Goal: Task Accomplishment & Management: Complete application form

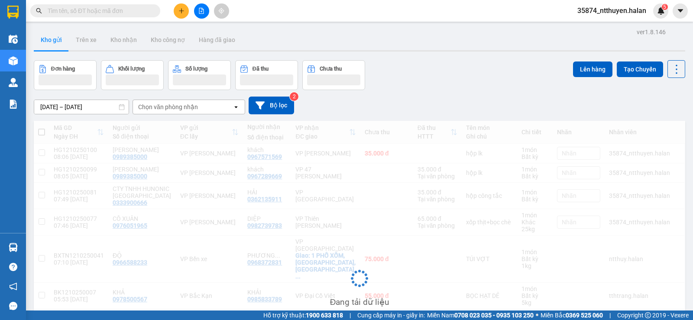
click at [93, 9] on input "text" at bounding box center [99, 11] width 102 height 10
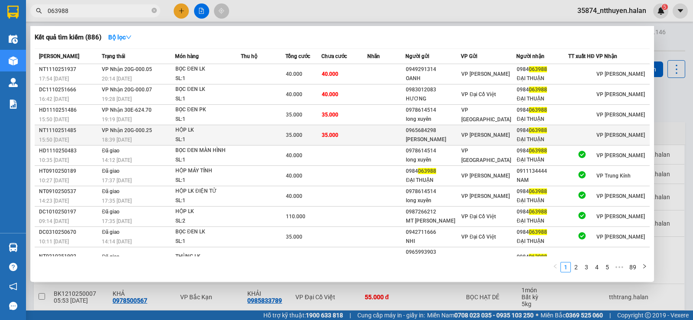
type input "063988"
click at [93, 136] on div "15:50 [DATE]" at bounding box center [69, 140] width 60 height 10
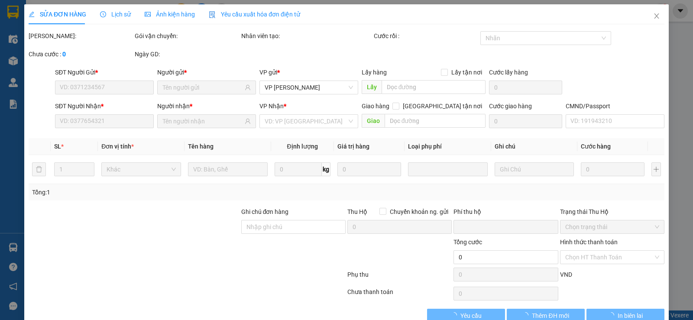
type input "0965684298"
type input "[PERSON_NAME]"
type input "0984063988"
type input "ĐẠI THUẬN"
type input "0"
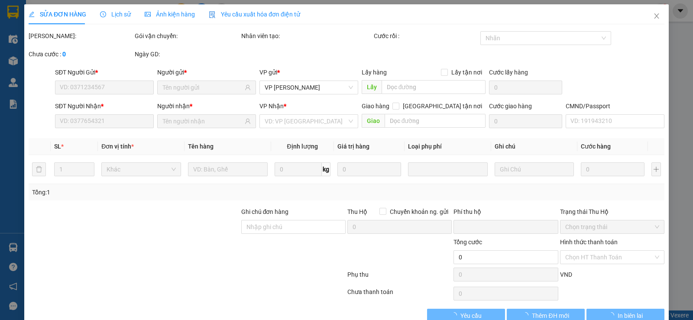
type input "35.000"
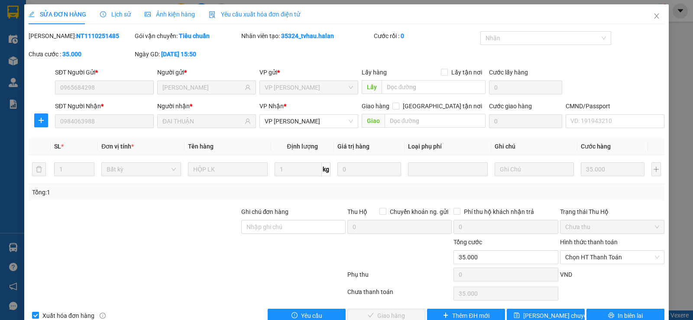
click at [579, 257] on span "Chọn HT Thanh Toán" at bounding box center [612, 257] width 94 height 13
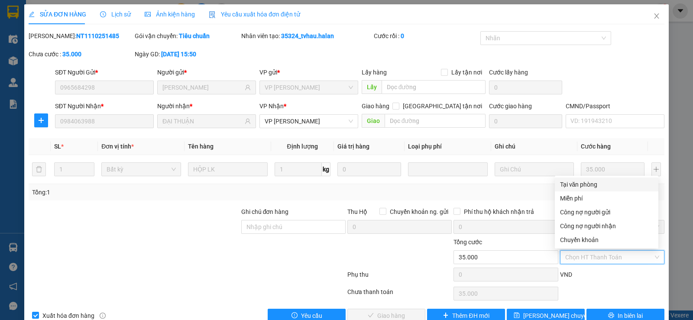
click at [574, 181] on div "Tại văn phòng" at bounding box center [606, 185] width 93 height 10
type input "0"
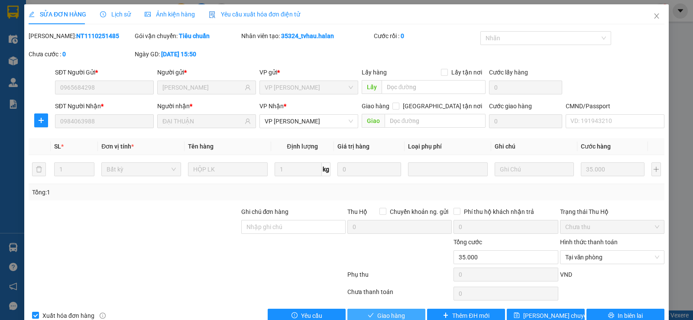
click at [372, 311] on button "Giao hàng" at bounding box center [386, 316] width 78 height 14
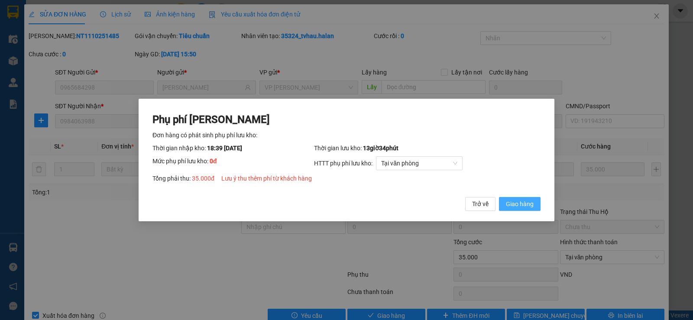
click at [521, 201] on span "Giao hàng" at bounding box center [520, 204] width 28 height 10
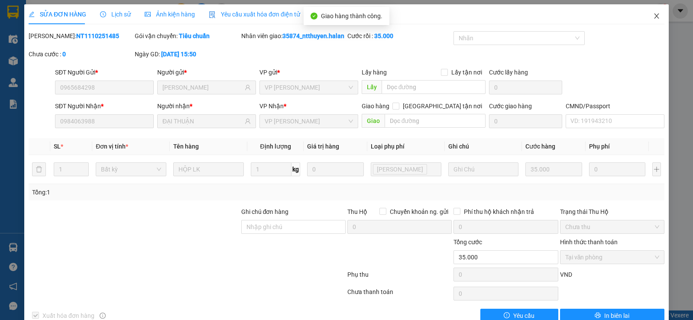
click at [654, 16] on icon "close" at bounding box center [656, 15] width 5 height 5
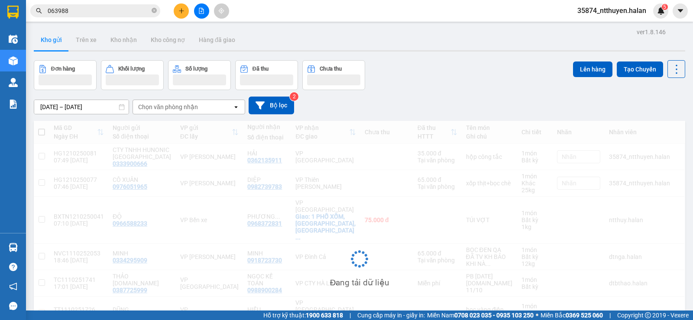
click at [79, 10] on input "063988" at bounding box center [99, 11] width 102 height 10
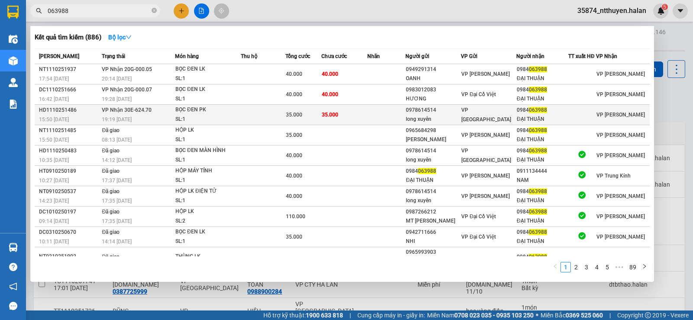
click at [83, 116] on div "15:50 [DATE]" at bounding box center [69, 120] width 60 height 10
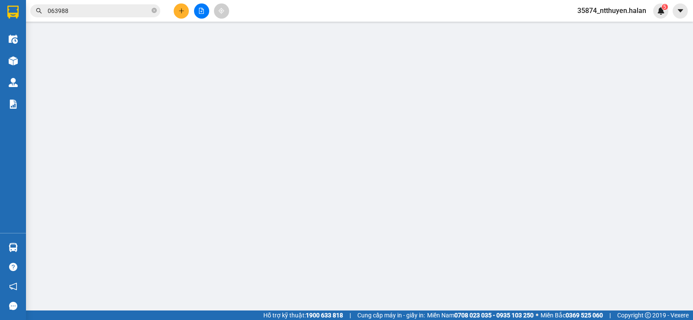
type input "0978614514"
type input "long xuyên"
type input "0984063988"
type input "ĐẠI THUẬN"
type input "0"
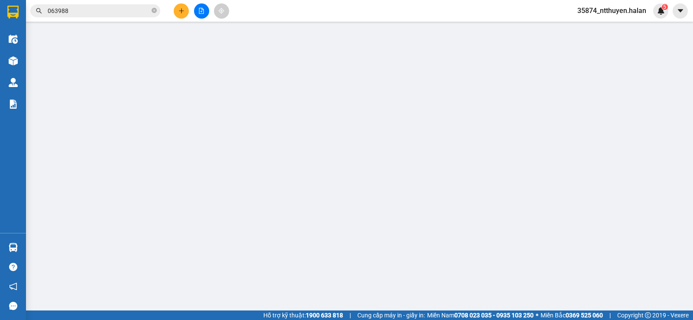
type input "35.000"
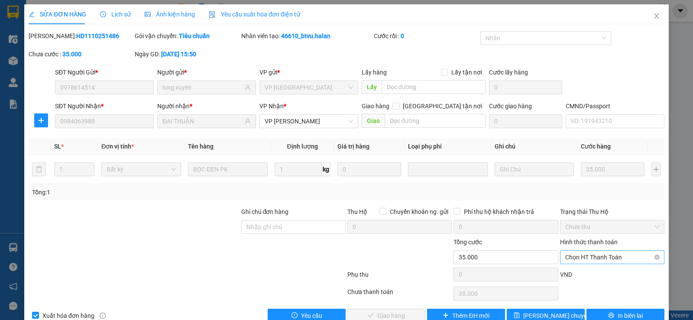
click at [581, 256] on span "Chọn HT Thanh Toán" at bounding box center [612, 257] width 94 height 13
drag, startPoint x: 588, startPoint y: 182, endPoint x: 540, endPoint y: 216, distance: 58.8
click at [588, 184] on div "Tại văn phòng" at bounding box center [606, 185] width 93 height 10
type input "0"
drag, startPoint x: 402, startPoint y: 313, endPoint x: 400, endPoint y: 308, distance: 5.4
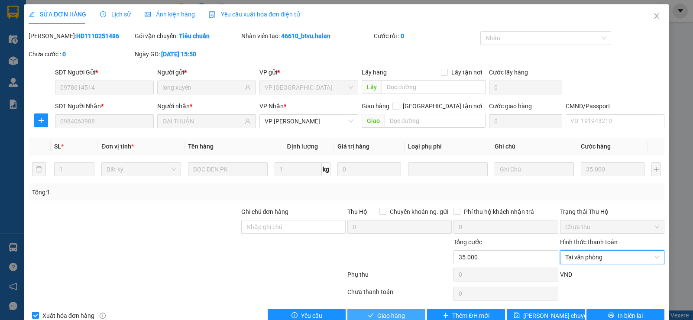
click at [402, 313] on button "Giao hàng" at bounding box center [386, 316] width 78 height 14
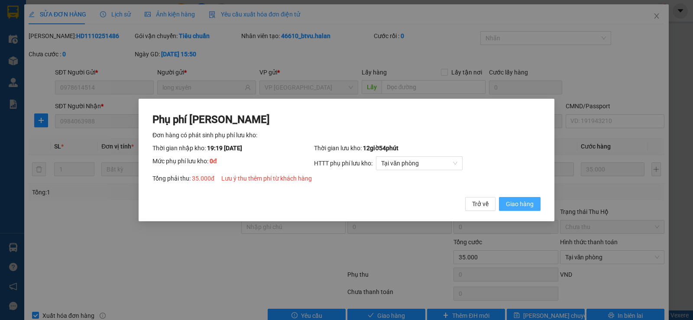
click at [519, 206] on span "Giao hàng" at bounding box center [520, 204] width 28 height 10
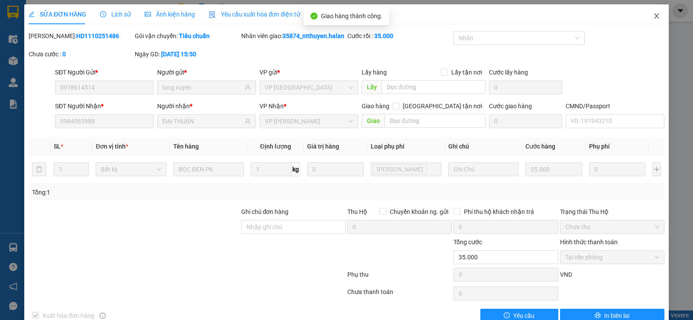
click at [653, 17] on icon "close" at bounding box center [656, 16] width 7 height 7
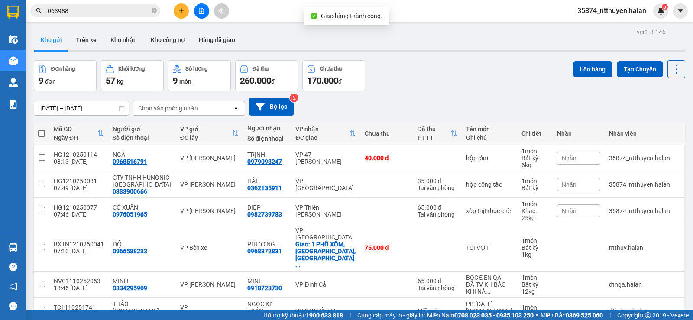
click at [95, 4] on div "Kết quả tìm kiếm ( 886 ) Bộ lọc Mã ĐH Trạng thái Món hàng Thu hộ Tổng cước Chưa…" at bounding box center [84, 10] width 169 height 15
click at [95, 7] on input "063988" at bounding box center [99, 11] width 102 height 10
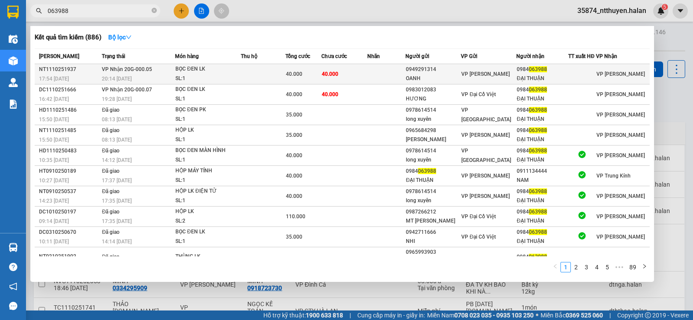
click at [94, 71] on div "NT1110251937" at bounding box center [69, 69] width 60 height 9
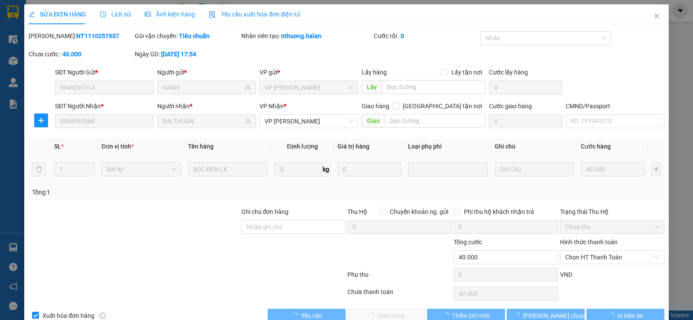
type input "0949291314"
type input "OANH"
type input "0984063988"
type input "ĐẠI THUẬN"
type input "0"
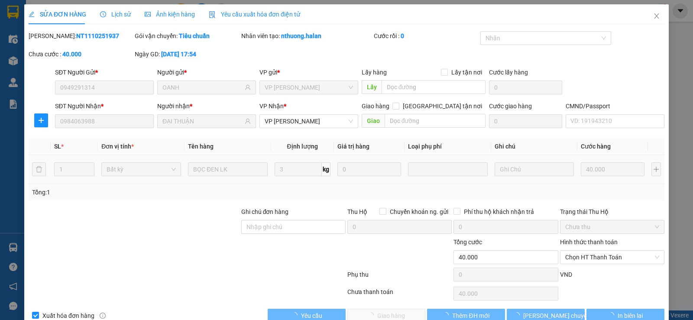
type input "40.000"
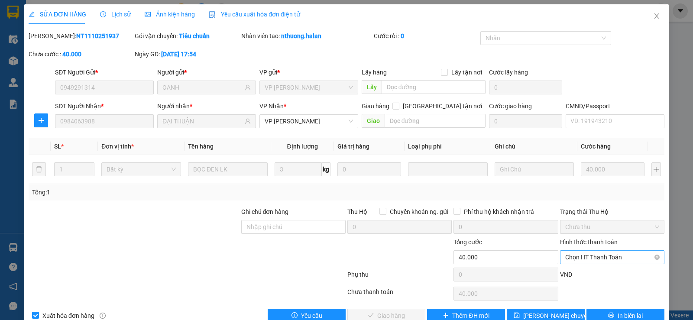
click at [572, 256] on span "Chọn HT Thanh Toán" at bounding box center [612, 257] width 94 height 13
click at [573, 186] on div "Tại văn phòng" at bounding box center [606, 185] width 93 height 10
type input "0"
click at [385, 315] on span "Giao hàng" at bounding box center [391, 316] width 28 height 10
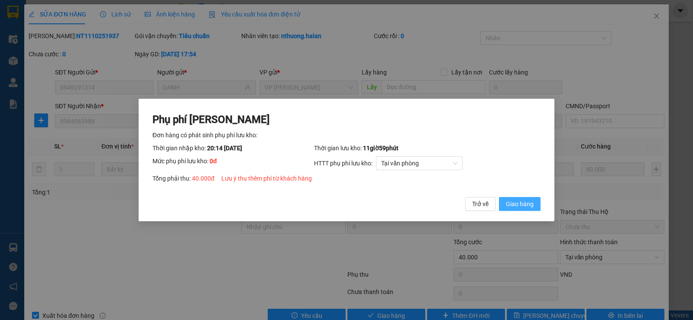
click at [524, 206] on span "Giao hàng" at bounding box center [520, 204] width 28 height 10
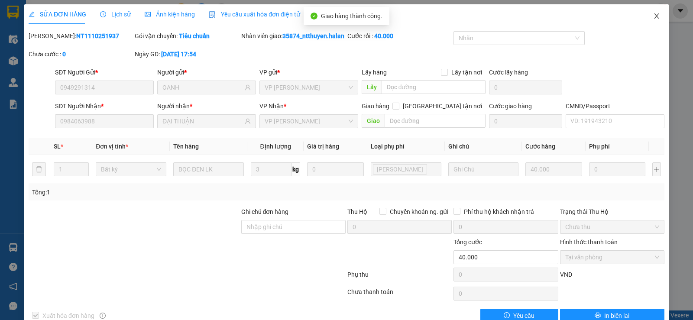
click at [654, 14] on icon "close" at bounding box center [656, 16] width 7 height 7
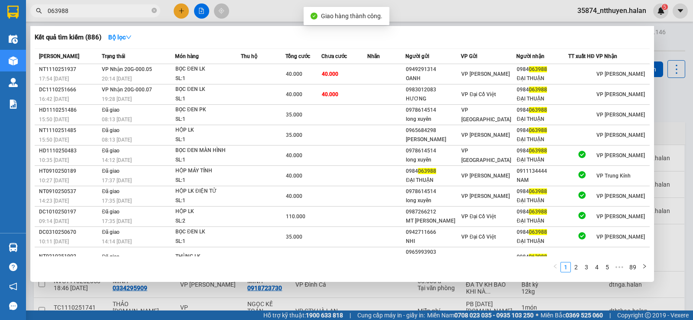
click at [98, 11] on input "063988" at bounding box center [99, 11] width 102 height 10
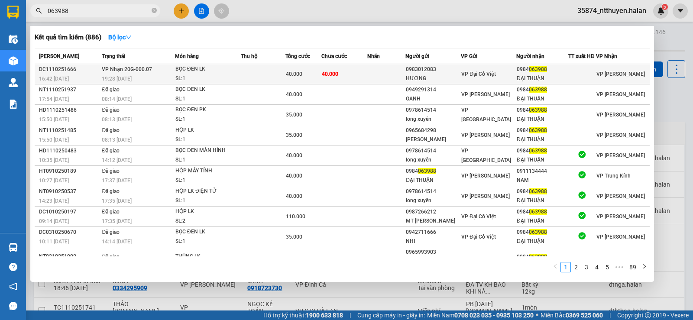
click at [112, 72] on span "VP Nhận 20G-000.07" at bounding box center [127, 69] width 50 height 6
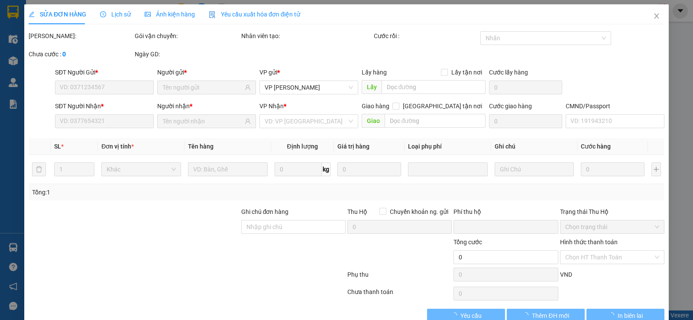
type input "0983012083"
type input "HƯƠNG"
type input "0984063988"
type input "ĐẠI THUẬN"
type input "0"
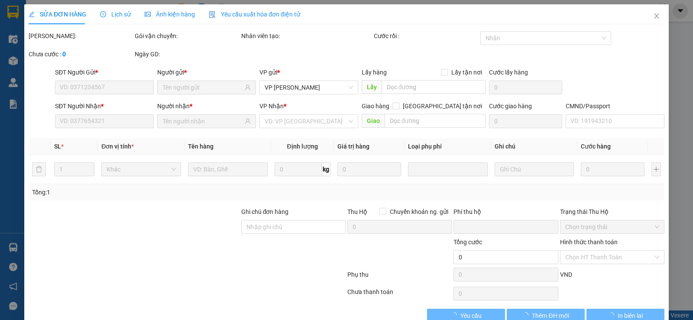
type input "40.000"
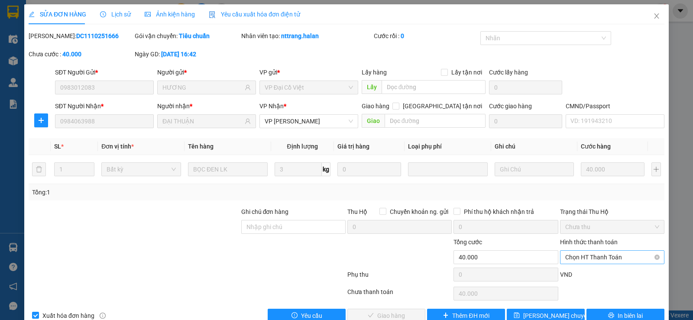
click at [590, 251] on span "Chọn HT Thanh Toán" at bounding box center [612, 257] width 94 height 13
click at [582, 182] on div "Tại văn phòng" at bounding box center [606, 185] width 93 height 10
type input "0"
click at [373, 318] on button "Giao hàng" at bounding box center [386, 316] width 78 height 14
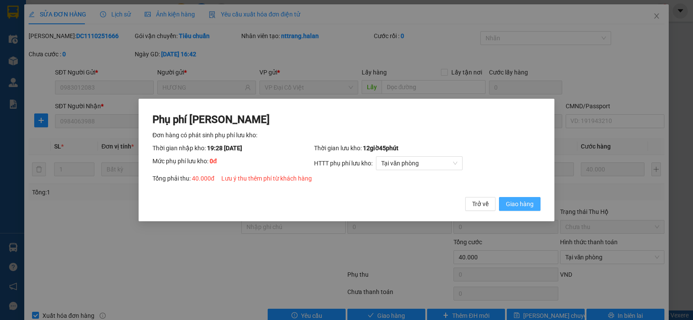
click at [532, 204] on span "Giao hàng" at bounding box center [520, 204] width 28 height 10
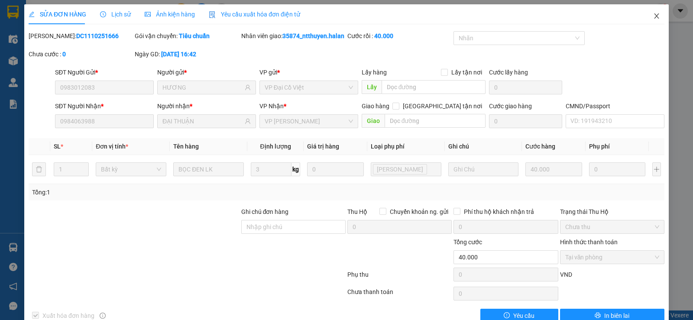
click at [653, 13] on icon "close" at bounding box center [656, 16] width 7 height 7
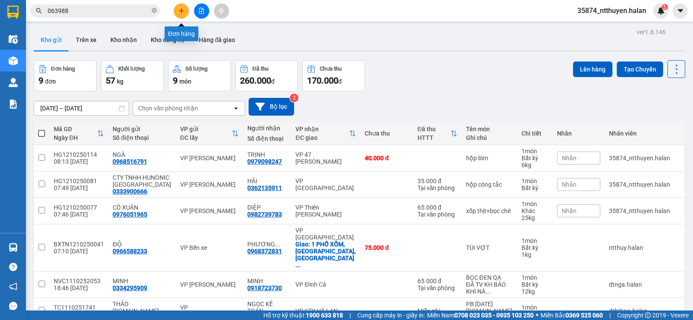
click at [184, 10] on icon "plus" at bounding box center [181, 11] width 6 height 6
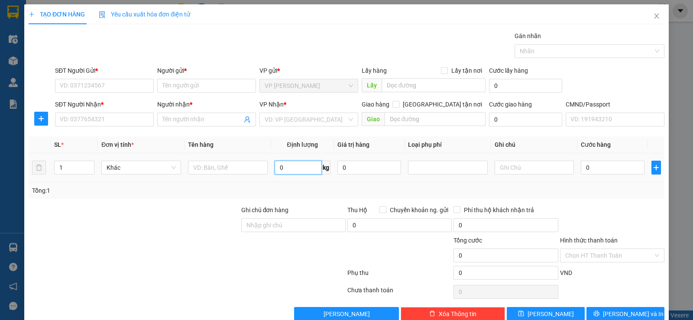
click at [294, 172] on input "0" at bounding box center [298, 168] width 47 height 14
type input "6"
type input "8"
click at [105, 87] on input "SĐT Người Gửi *" at bounding box center [104, 86] width 99 height 14
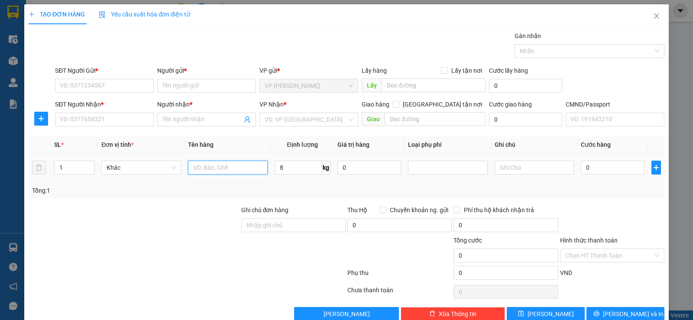
click at [233, 168] on input "text" at bounding box center [228, 168] width 80 height 14
type input "hoop mp"
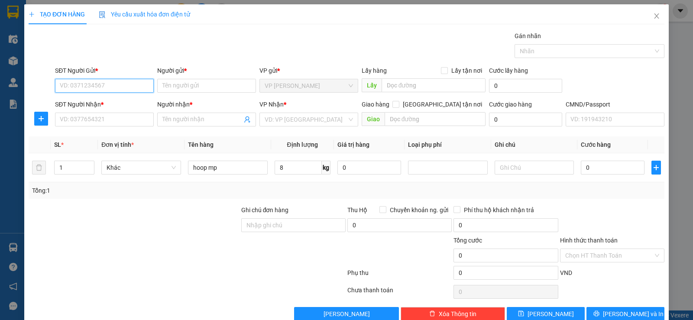
click at [82, 87] on input "SĐT Người Gửi *" at bounding box center [104, 86] width 99 height 14
click at [98, 101] on div "0865172993 - hương" at bounding box center [103, 103] width 87 height 10
type input "0865172993"
type input "hương"
type input "0865172993"
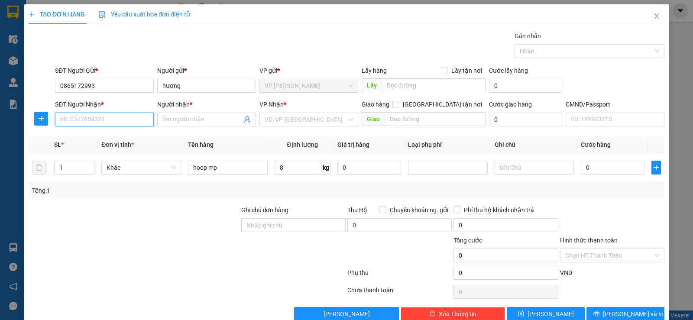
click at [113, 119] on input "SĐT Người Nhận *" at bounding box center [104, 120] width 99 height 14
click at [107, 134] on div "0376353295 - LAN" at bounding box center [103, 137] width 87 height 10
type input "0376353295"
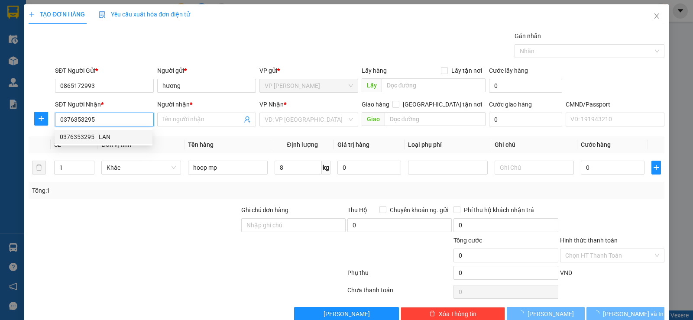
type input "LAN"
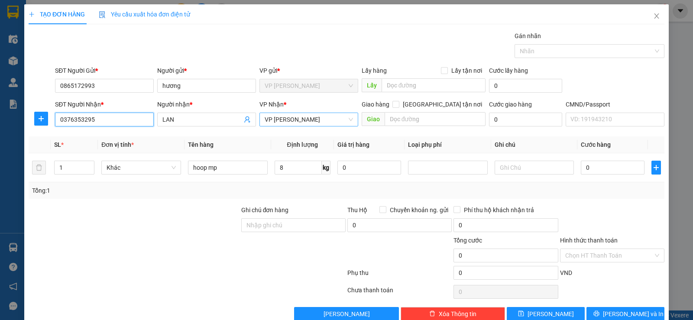
click at [295, 117] on span "VP [PERSON_NAME]" at bounding box center [309, 119] width 88 height 13
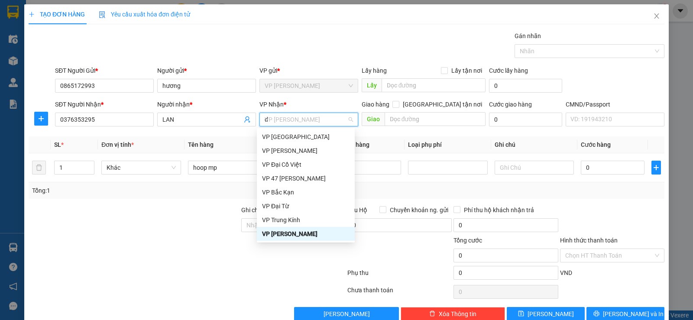
scroll to position [28, 0]
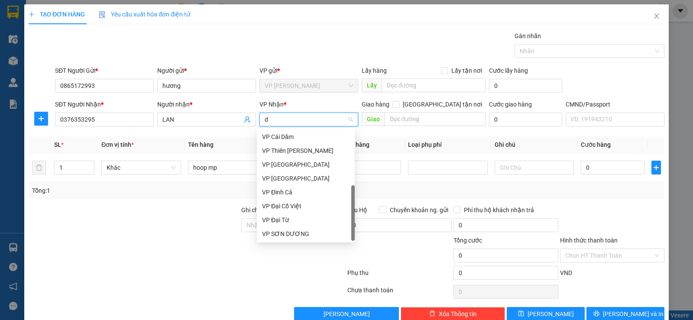
type input "dc"
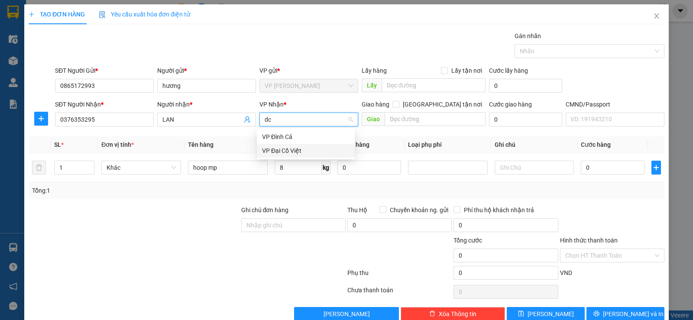
click at [294, 155] on div "VP Đại Cồ Việt" at bounding box center [305, 151] width 87 height 10
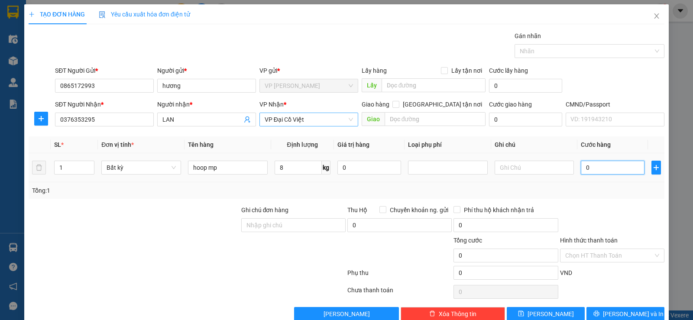
click at [631, 165] on input "0" at bounding box center [613, 168] width 64 height 14
type input "3"
type input "35"
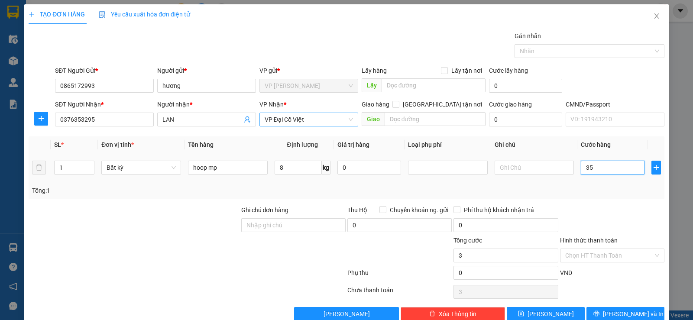
type input "35"
type input "35.000"
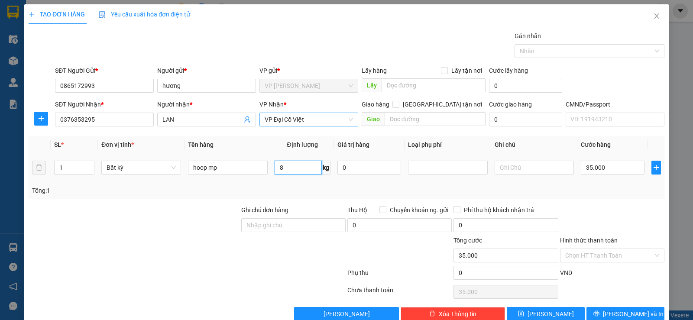
click at [287, 166] on input "8" at bounding box center [298, 168] width 47 height 14
type input "0"
click at [608, 199] on div "Transit Pickup Surcharge Ids Transit Deliver Surcharge Ids Transit Deliver Surc…" at bounding box center [347, 176] width 636 height 290
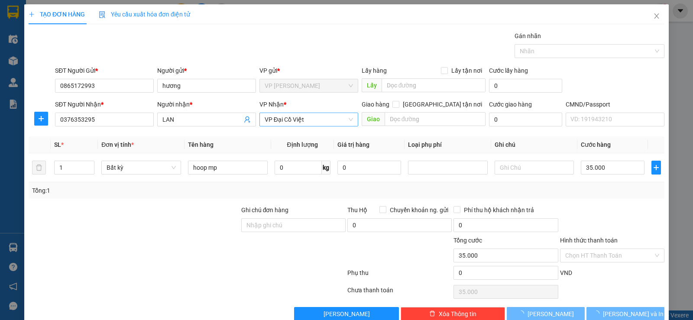
type input "0"
drag, startPoint x: 619, startPoint y: 311, endPoint x: 607, endPoint y: 308, distance: 12.0
click at [618, 311] on span "[PERSON_NAME] và In" at bounding box center [633, 314] width 61 height 10
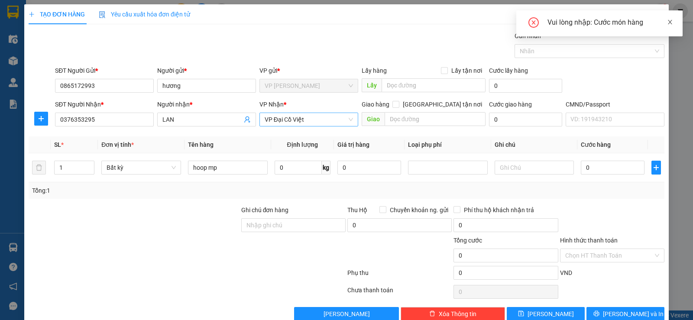
click at [672, 21] on icon "close" at bounding box center [670, 22] width 6 height 6
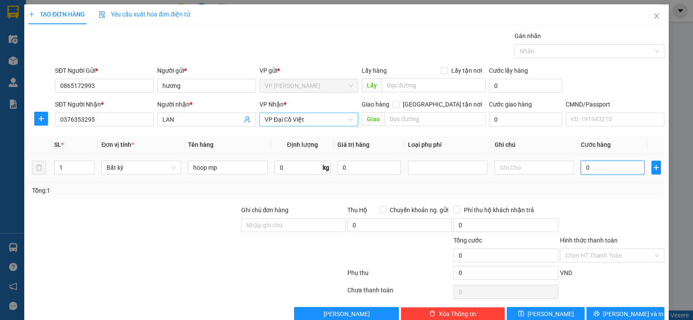
click at [589, 167] on input "0" at bounding box center [613, 168] width 64 height 14
type input "3"
type input "35"
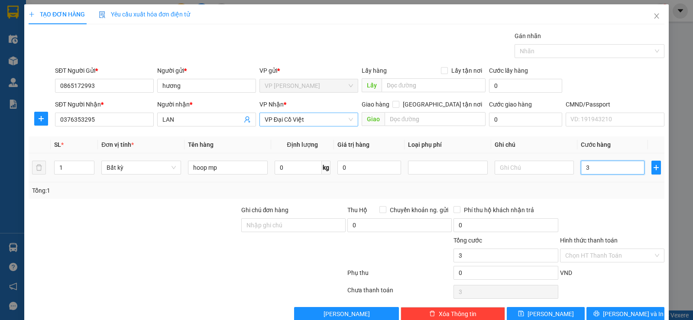
type input "35"
click at [585, 203] on div "Transit Pickup Surcharge Ids Transit Deliver Surcharge Ids Transit Deliver Surc…" at bounding box center [347, 176] width 636 height 290
type input "35.000"
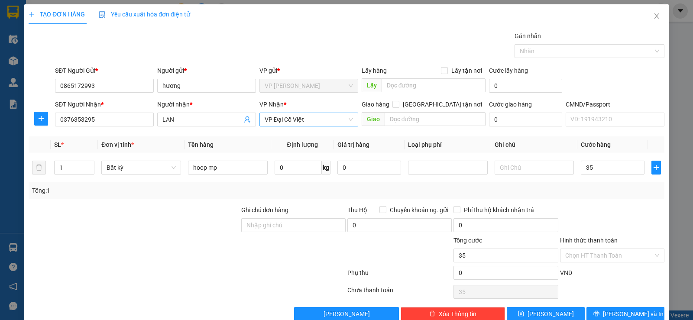
type input "35.000"
click at [599, 313] on icon "printer" at bounding box center [596, 314] width 6 height 6
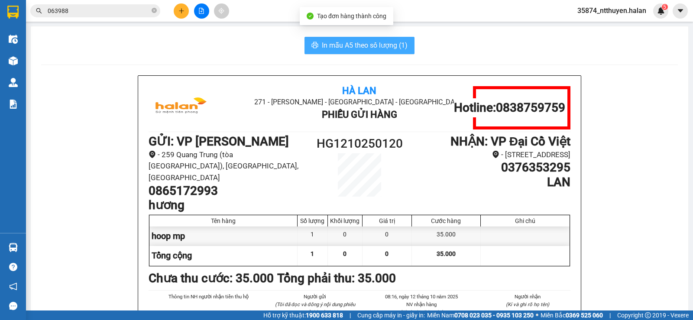
click at [344, 47] on span "In mẫu A5 theo số lượng (1)" at bounding box center [365, 45] width 86 height 11
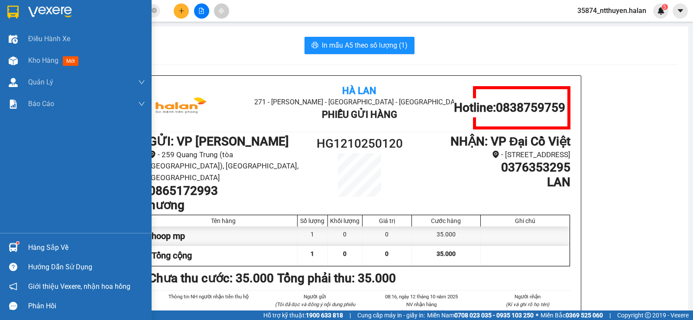
click at [67, 246] on div "Hàng sắp về" at bounding box center [86, 247] width 117 height 13
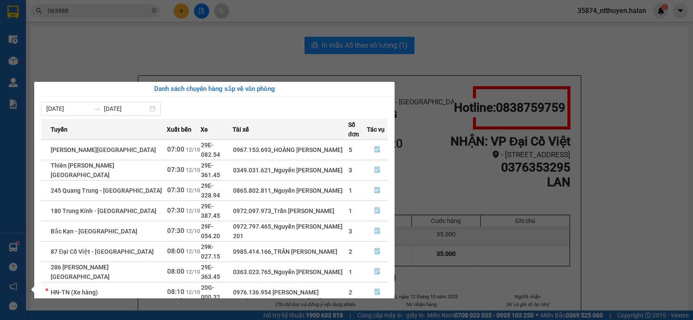
click at [453, 51] on section "Kết quả tìm kiếm ( 886 ) Bộ lọc Mã ĐH Trạng thái Món hàng Thu hộ Tổng cước Chưa…" at bounding box center [346, 160] width 693 height 320
